Goal: Transaction & Acquisition: Download file/media

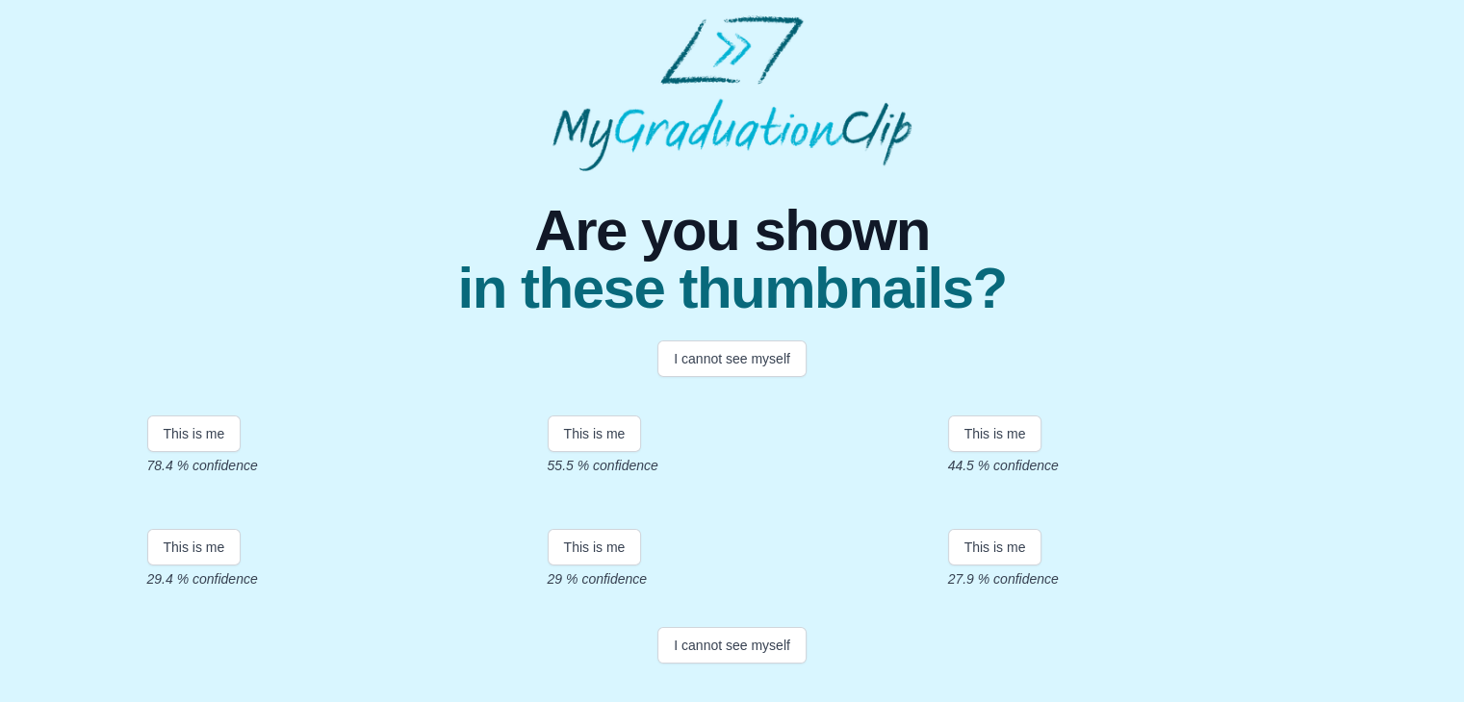
scroll to position [268, 0]
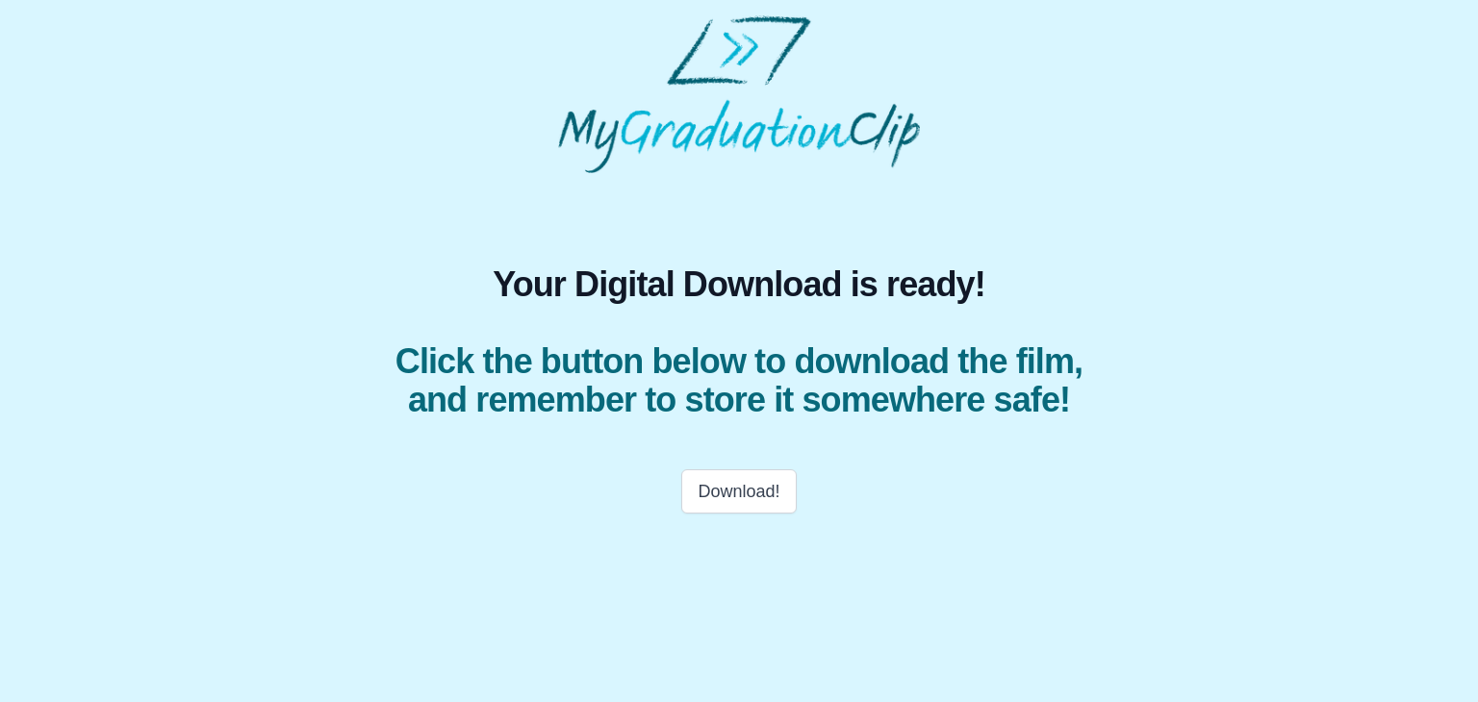
click at [740, 505] on div "Download!" at bounding box center [739, 491] width 739 height 67
click at [733, 514] on button "Download!" at bounding box center [738, 492] width 115 height 44
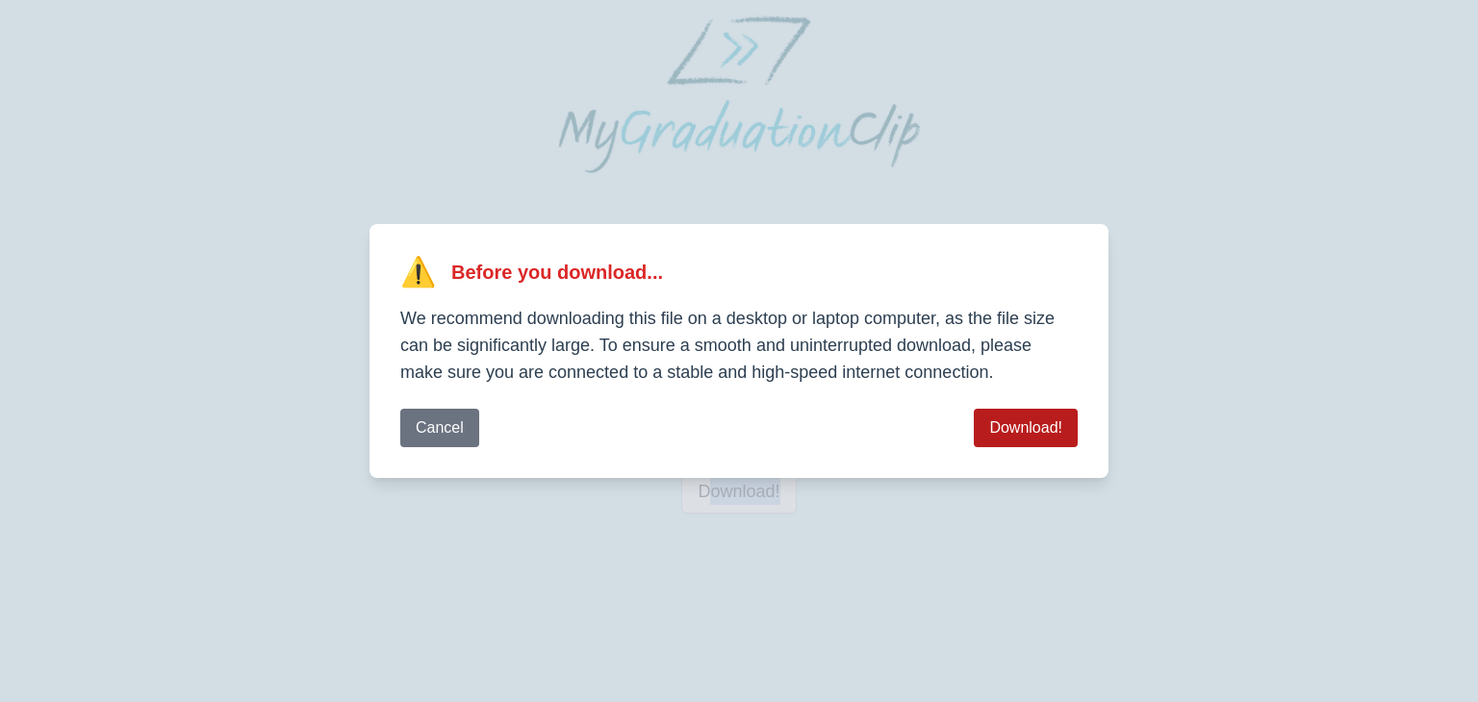
click at [1066, 424] on button "Download!" at bounding box center [1026, 428] width 104 height 38
